Goal: Task Accomplishment & Management: Complete application form

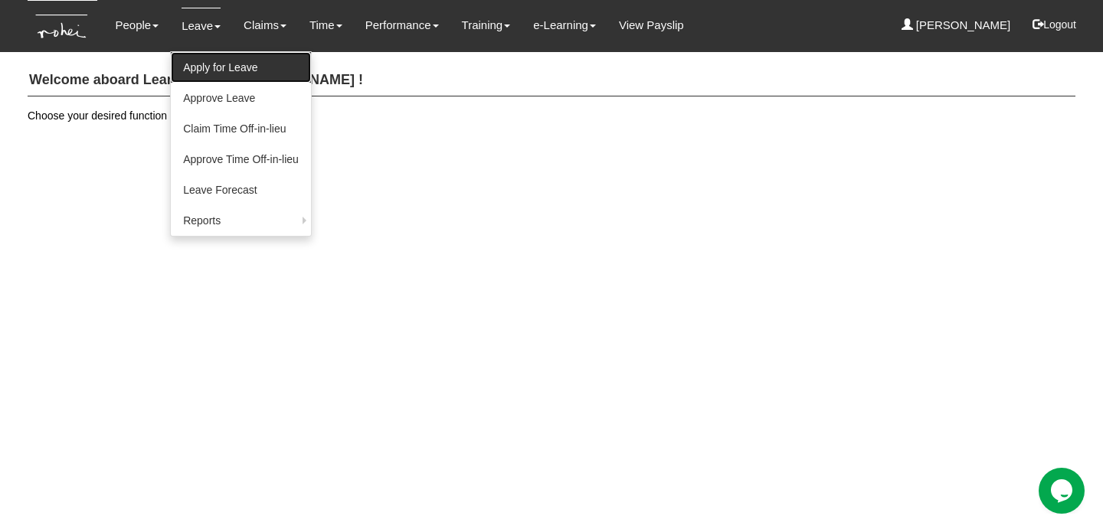
click at [205, 64] on link "Apply for Leave" at bounding box center [241, 67] width 140 height 31
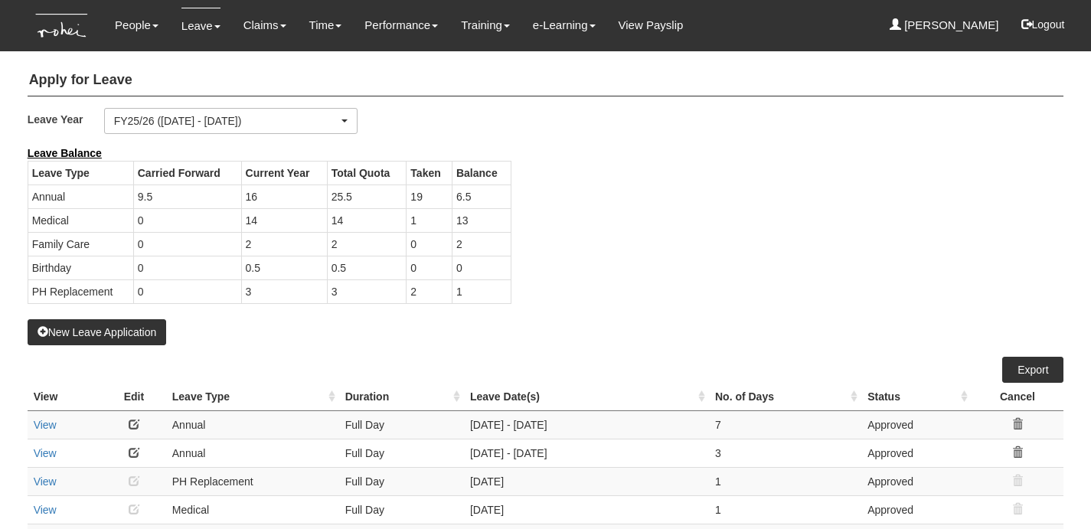
select select "50"
click at [81, 346] on div "Apply for Leave Leave Year FY25/26 ([DATE] - [DATE]) FY24/25 ([DATE] - [DATE]) …" at bounding box center [546, 347] width 1037 height 581
click at [85, 335] on button "New Leave Application" at bounding box center [97, 332] width 139 height 26
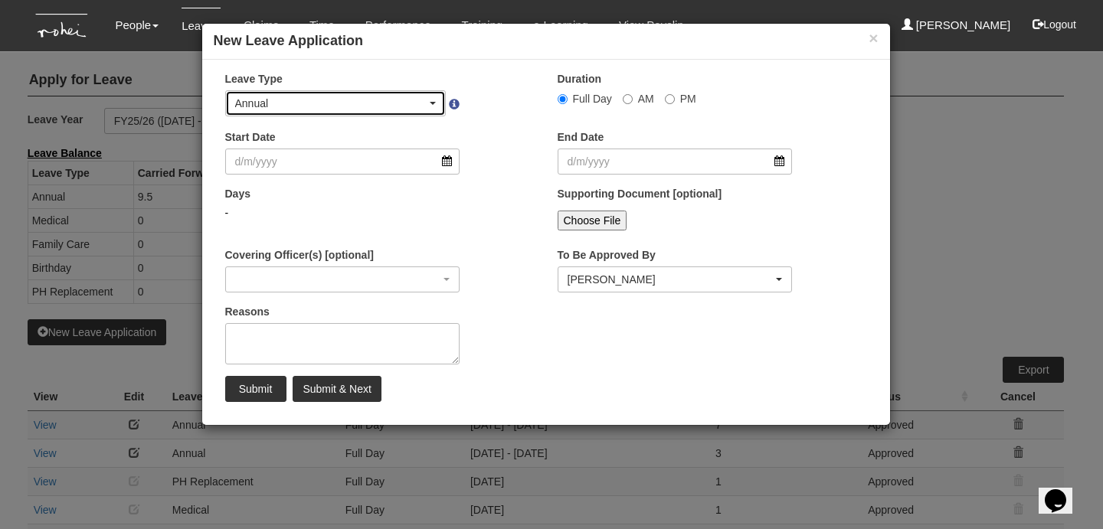
click at [290, 99] on div "Annual" at bounding box center [331, 103] width 192 height 15
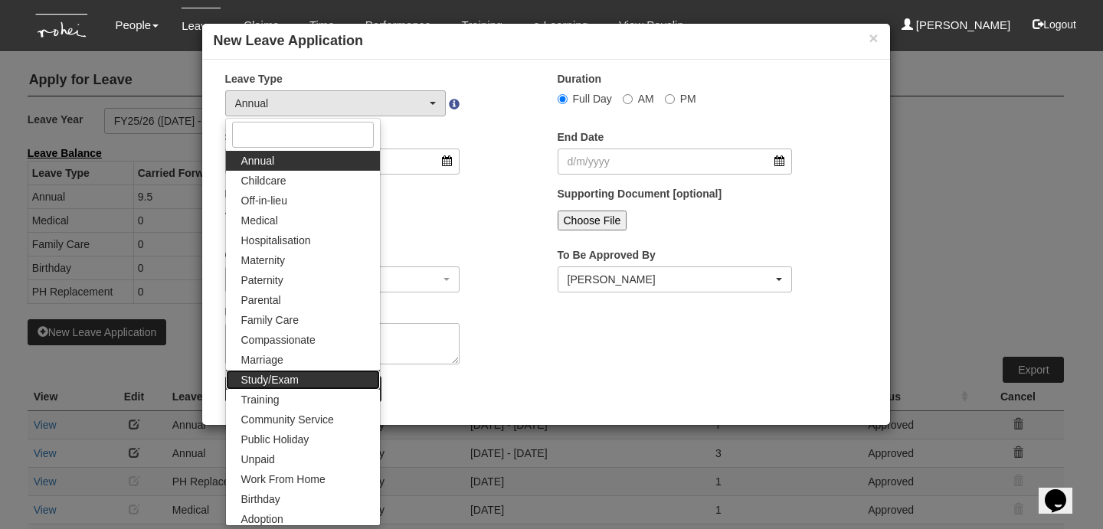
click at [307, 371] on link "Study/Exam" at bounding box center [303, 380] width 154 height 20
select select "12"
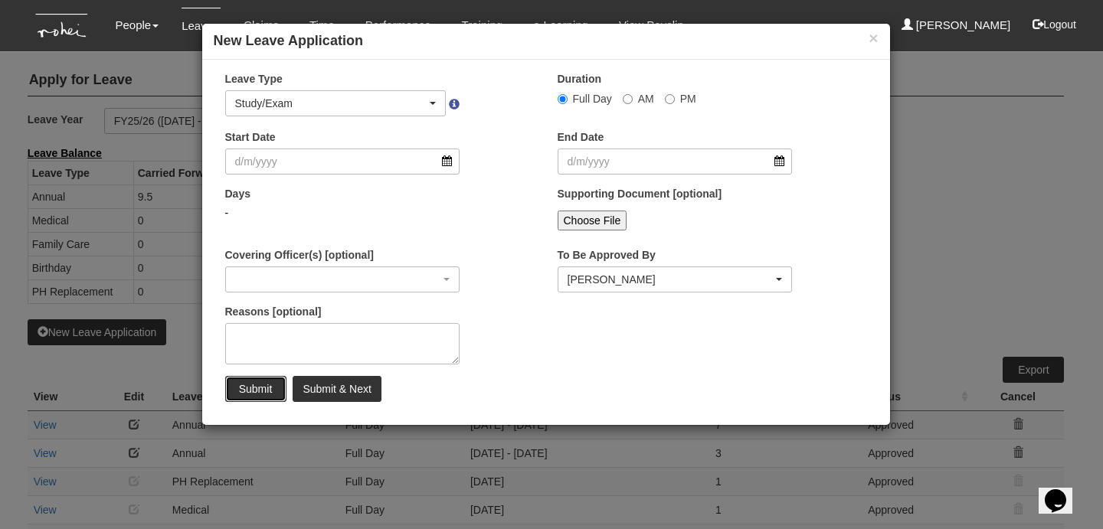
click at [269, 394] on input "Submit" at bounding box center [255, 389] width 61 height 26
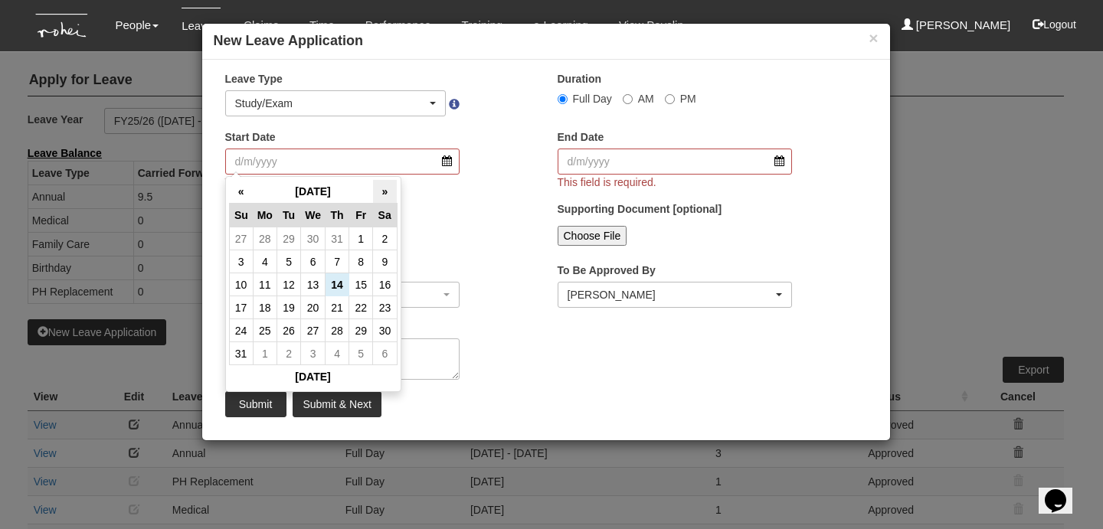
click at [386, 193] on th "»" at bounding box center [385, 192] width 24 height 24
click at [296, 314] on td "23" at bounding box center [289, 307] width 24 height 23
type input "[DATE]"
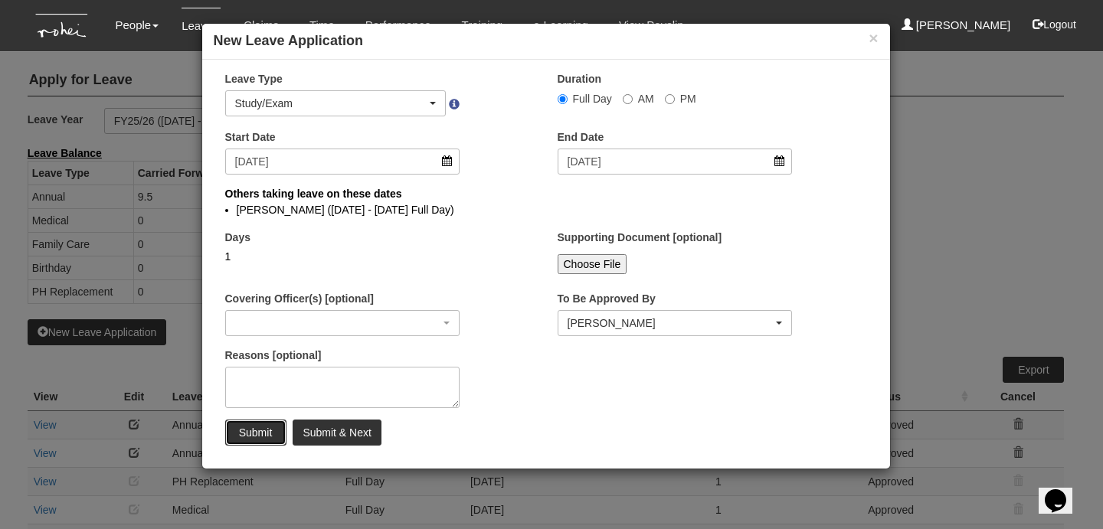
click at [268, 427] on input "Submit" at bounding box center [255, 433] width 61 height 26
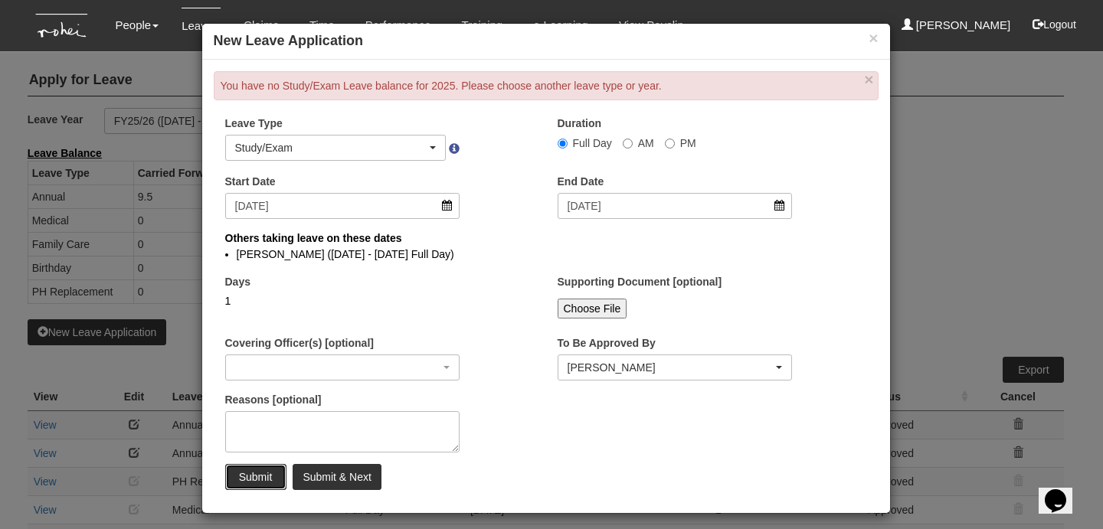
select select
click at [869, 38] on button "×" at bounding box center [873, 38] width 9 height 16
